Goal: Information Seeking & Learning: Learn about a topic

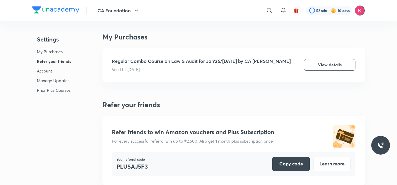
click at [361, 9] on img at bounding box center [360, 11] width 10 height 10
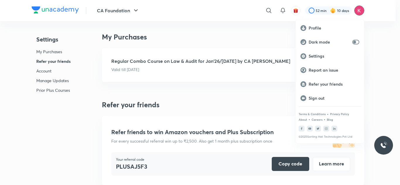
click at [56, 49] on div at bounding box center [200, 92] width 400 height 185
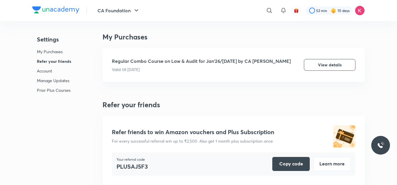
click at [59, 51] on p "My Purchases" at bounding box center [54, 52] width 34 height 6
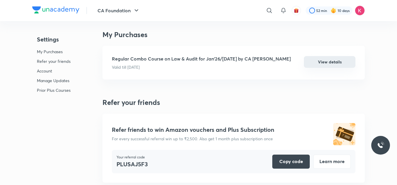
click at [319, 61] on button "View details" at bounding box center [330, 62] width 52 height 12
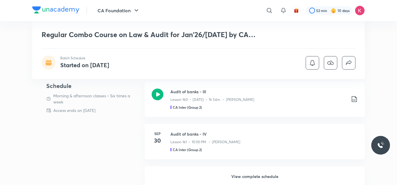
scroll to position [188, 0]
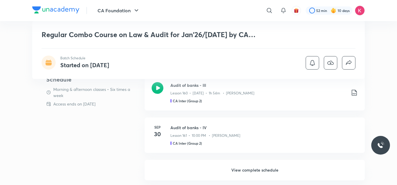
click at [270, 169] on h6 "View complete schedule" at bounding box center [255, 170] width 220 height 20
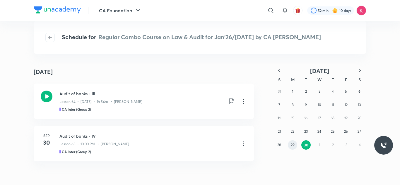
click at [291, 144] on abbr "29" at bounding box center [293, 145] width 4 height 4
click at [229, 141] on icon at bounding box center [231, 144] width 5 height 6
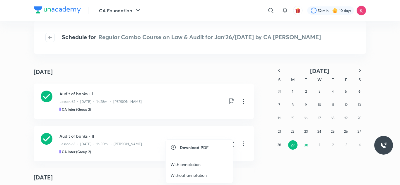
click at [192, 163] on p "With annotation" at bounding box center [185, 165] width 30 height 6
